Goal: Check status: Check status

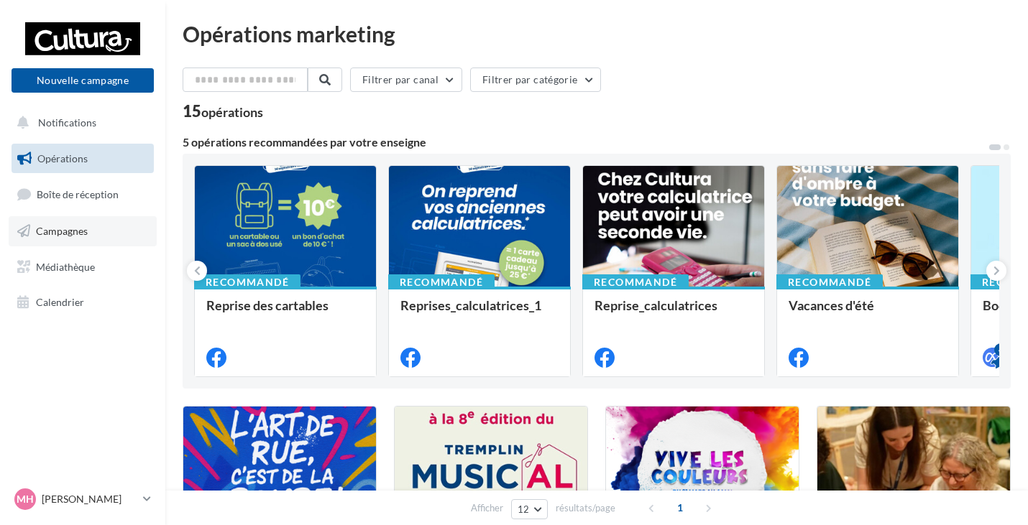
click at [56, 221] on link "Campagnes" at bounding box center [83, 231] width 148 height 30
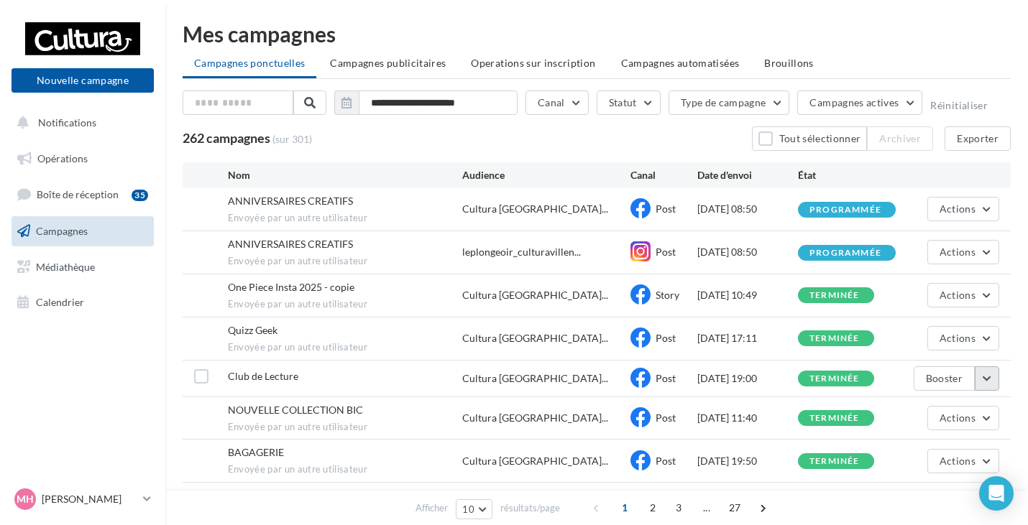
click at [990, 382] on button "button" at bounding box center [987, 379] width 24 height 24
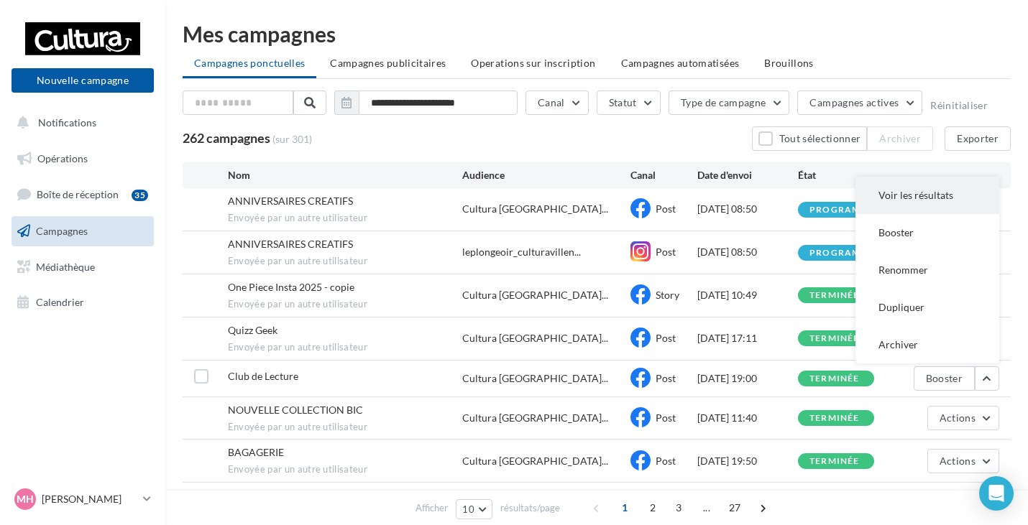
click at [906, 211] on button "Voir les résultats" at bounding box center [927, 195] width 144 height 37
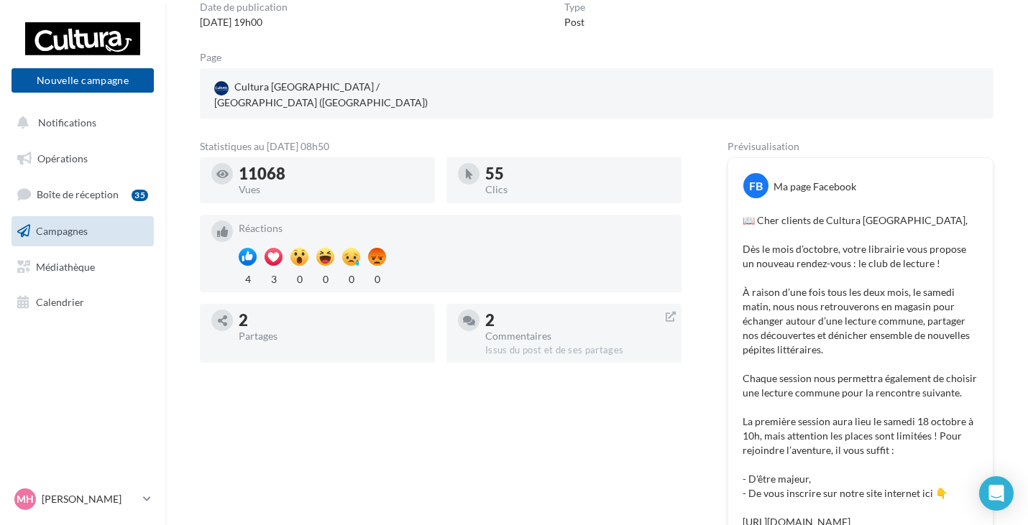
scroll to position [144, 0]
